Goal: Information Seeking & Learning: Learn about a topic

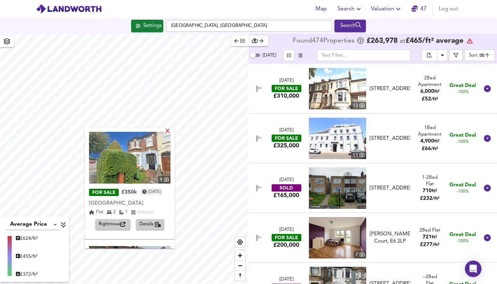
scroll to position [15890, 0]
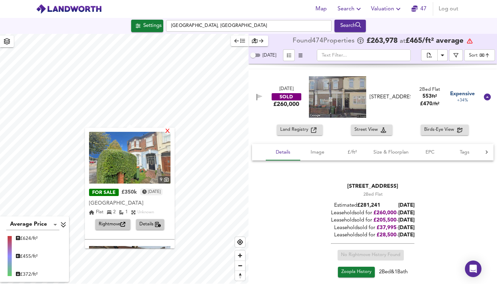
click at [170, 132] on div "X" at bounding box center [167, 131] width 6 height 7
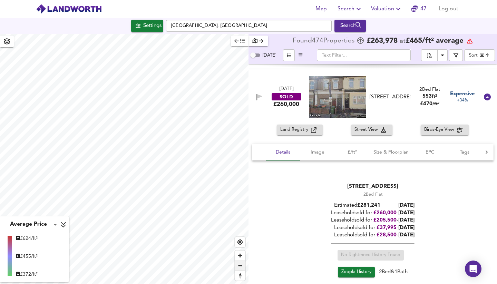
click at [240, 268] on span "Zoom out" at bounding box center [240, 266] width 10 height 10
click at [241, 257] on span "Zoom in" at bounding box center [240, 255] width 10 height 10
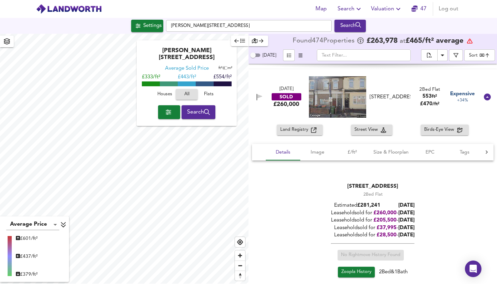
click at [230, 46] on div "X" at bounding box center [233, 44] width 6 height 7
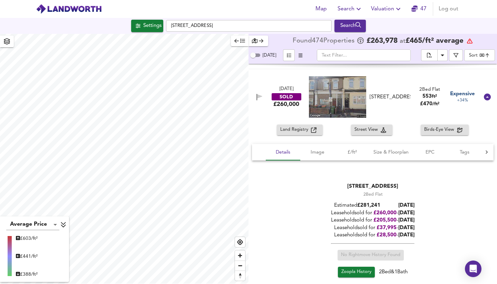
type input "1672"
click at [144, 26] on div "Settings" at bounding box center [152, 25] width 18 height 9
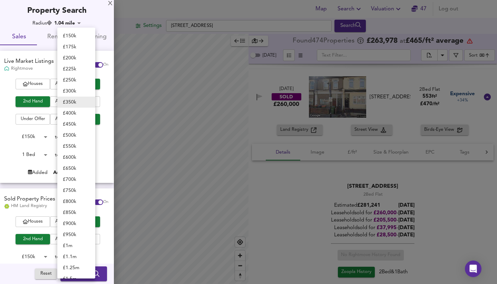
click at [91, 135] on body "Map Search Valuation [STREET_ADDRESS] Search Average Price landworth £ 611/ft² …" at bounding box center [248, 142] width 497 height 284
click at [71, 147] on li "£ 550k" at bounding box center [76, 146] width 38 height 11
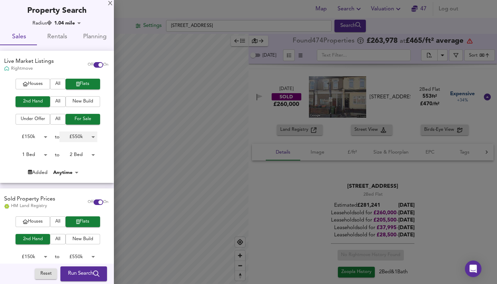
type input "550000"
click at [70, 157] on body "Map Search Valuation [STREET_ADDRESS] Search Average Price landworth £ 611/ft² …" at bounding box center [248, 142] width 497 height 284
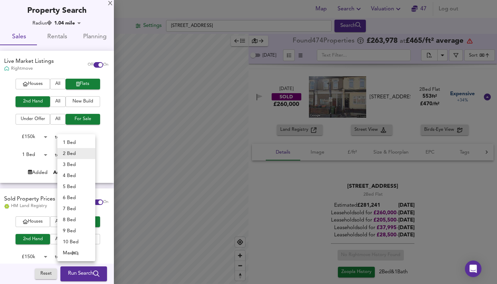
click at [83, 135] on ul "1 Bed 2 Bed 3 Bed 4 Bed 5 Bed 6 Bed 7 Bed 8 Bed 9 Bed 10 Bed Max" at bounding box center [76, 197] width 38 height 127
click at [75, 154] on li "2 Bed" at bounding box center [76, 153] width 38 height 11
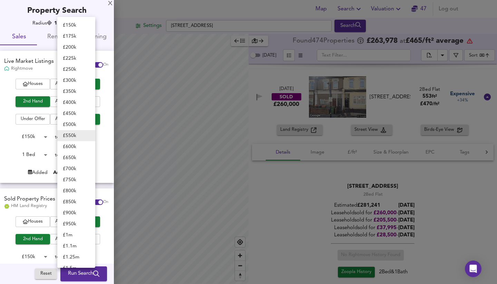
click at [90, 134] on body "Map Search Valuation [STREET_ADDRESS] Search Average Price landworth £ 611/ft² …" at bounding box center [248, 142] width 497 height 284
click at [86, 142] on li "£ 600k" at bounding box center [76, 146] width 38 height 11
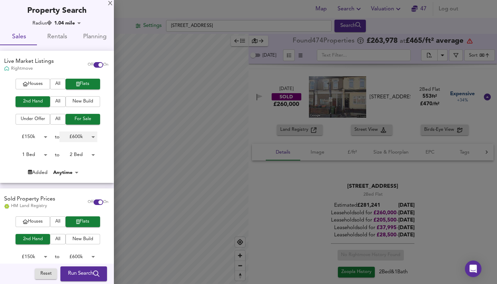
type input "600000"
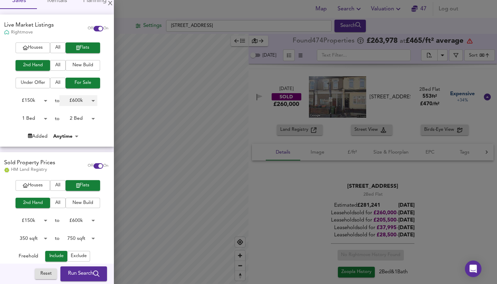
scroll to position [40, 0]
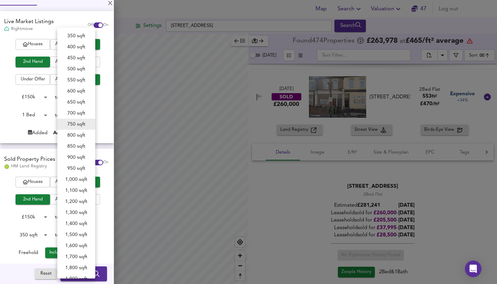
click at [84, 233] on body "Map Search Valuation [STREET_ADDRESS] Search Average Price landworth £ 611/ft² …" at bounding box center [248, 142] width 497 height 284
click at [79, 135] on li "800 sqft" at bounding box center [76, 135] width 38 height 11
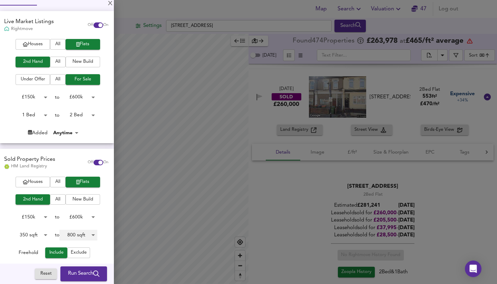
type input "800"
click at [79, 135] on div "Houses All Flats 2nd Hand All New Build Under Offer All For Sale £ 150k 150000 …" at bounding box center [57, 91] width 114 height 104
click at [76, 274] on span "Run Search" at bounding box center [83, 273] width 31 height 9
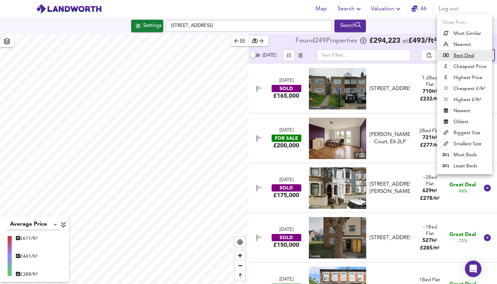
click at [480, 55] on body "Map Search Valuation [STREET_ADDRESS] Search Average Price landworth £ 611/ft² …" at bounding box center [248, 142] width 497 height 284
click at [467, 99] on li "Highest £/ft²" at bounding box center [464, 99] width 55 height 11
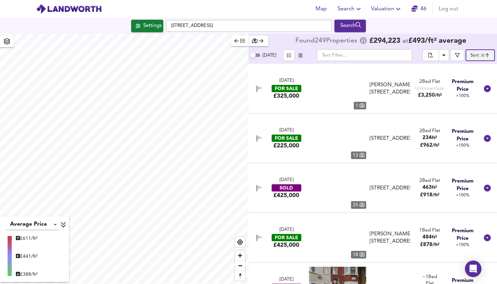
type input "highppsf"
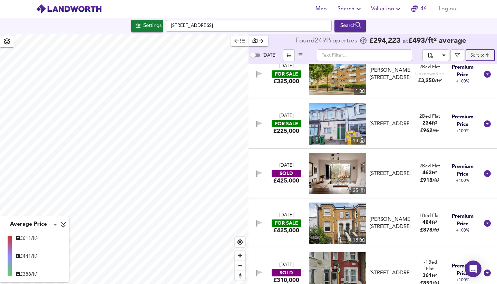
scroll to position [17, 0]
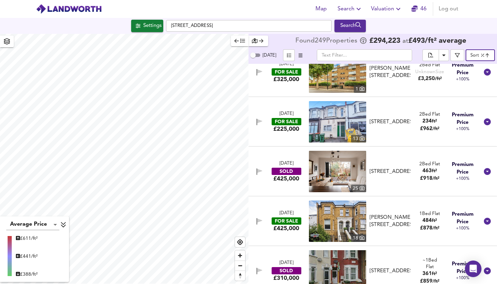
click at [282, 122] on div "FOR SALE" at bounding box center [286, 121] width 30 height 7
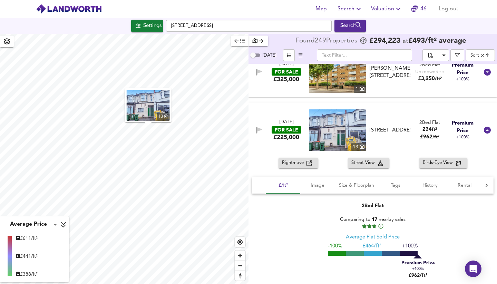
click at [291, 162] on span "Rightmove" at bounding box center [294, 163] width 24 height 8
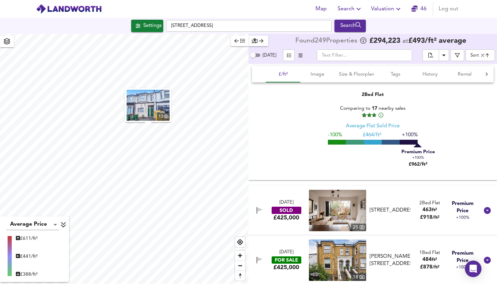
scroll to position [172, 0]
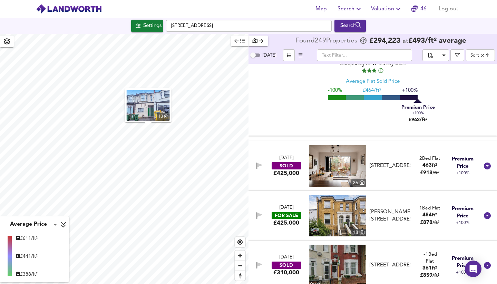
click at [290, 165] on div "SOLD" at bounding box center [286, 165] width 30 height 7
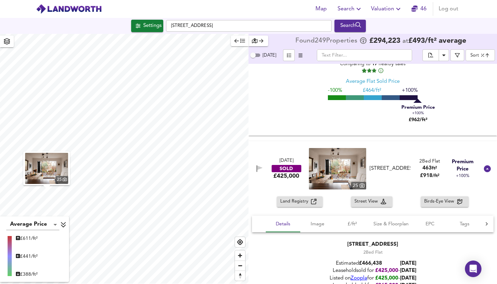
click at [327, 174] on img at bounding box center [337, 168] width 57 height 41
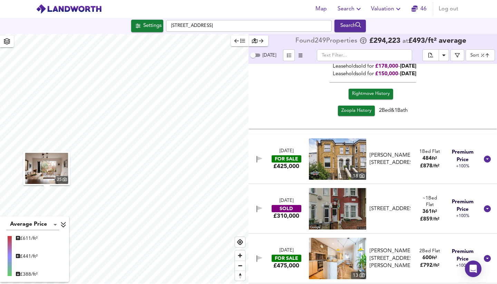
scroll to position [443, 0]
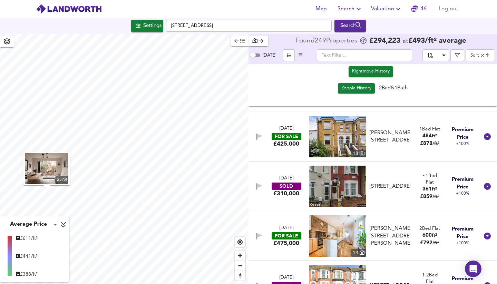
click at [285, 186] on div "SOLD" at bounding box center [286, 185] width 30 height 7
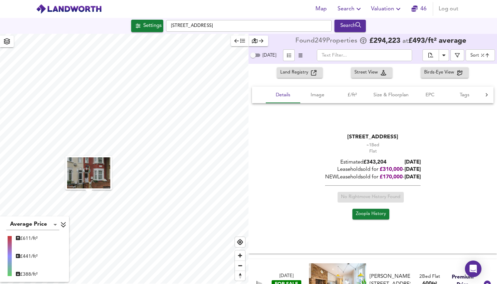
scroll to position [575, 0]
